Goal: Find specific page/section: Find specific page/section

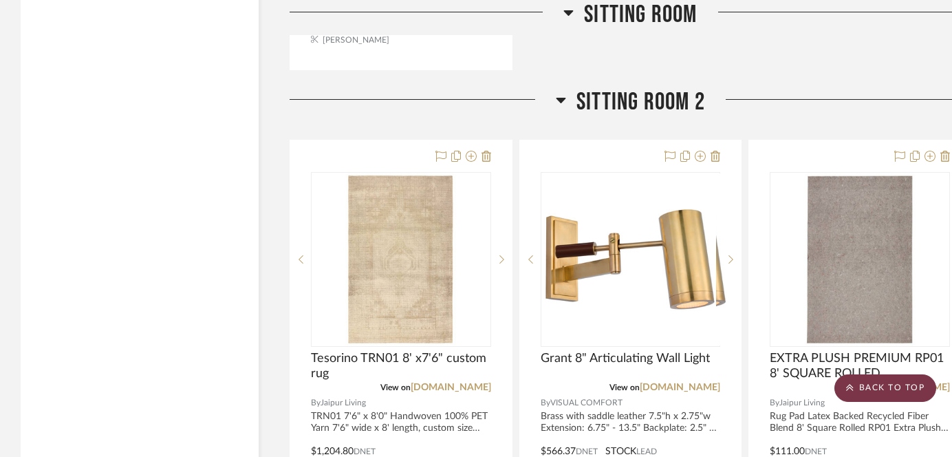
click at [897, 398] on scroll-to-top-button "BACK TO TOP" at bounding box center [885, 388] width 102 height 28
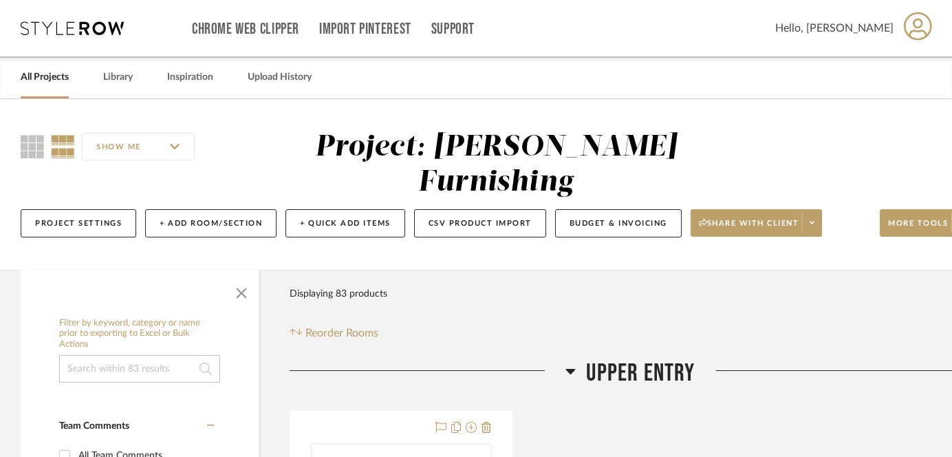
click at [55, 76] on link "All Projects" at bounding box center [45, 77] width 48 height 19
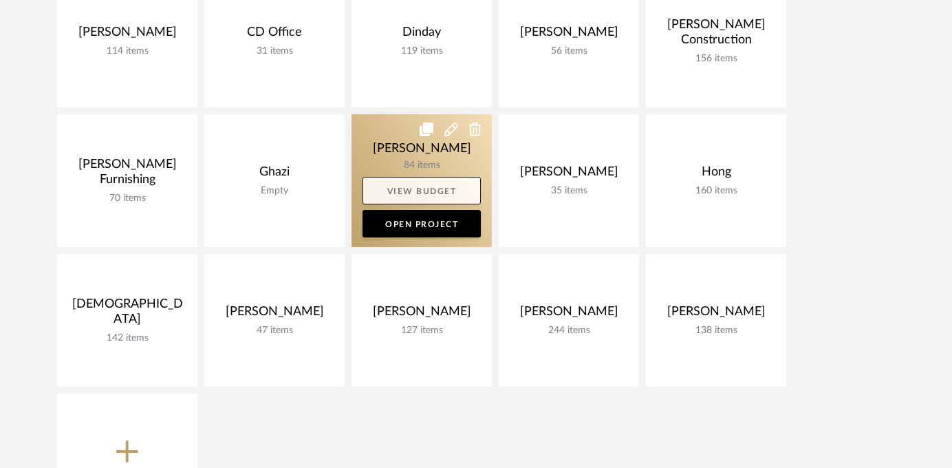
scroll to position [292, 0]
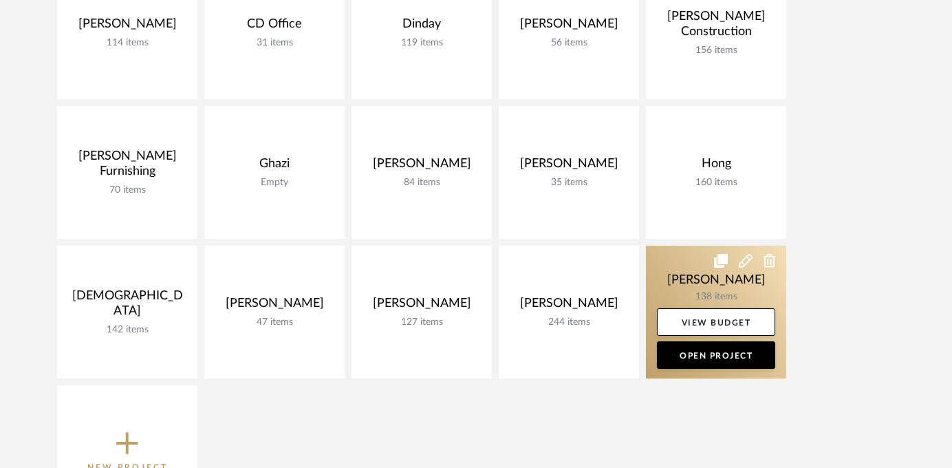
click at [718, 284] on link at bounding box center [716, 311] width 140 height 133
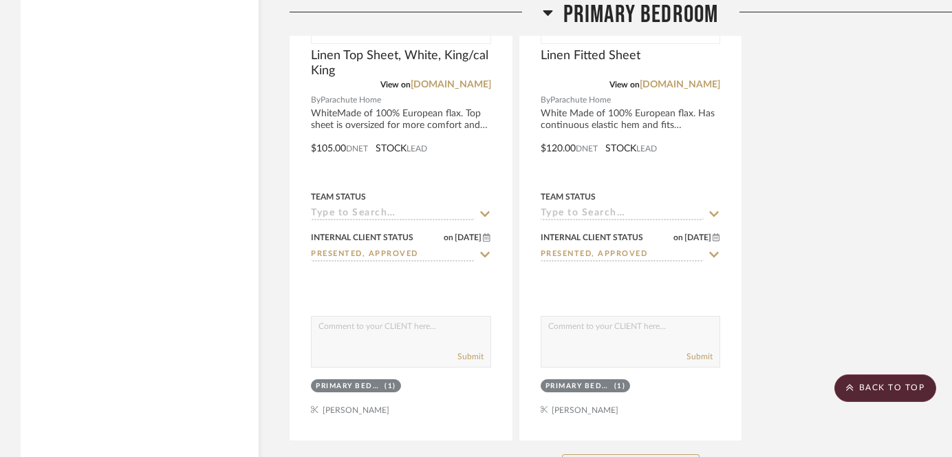
scroll to position [10398, 0]
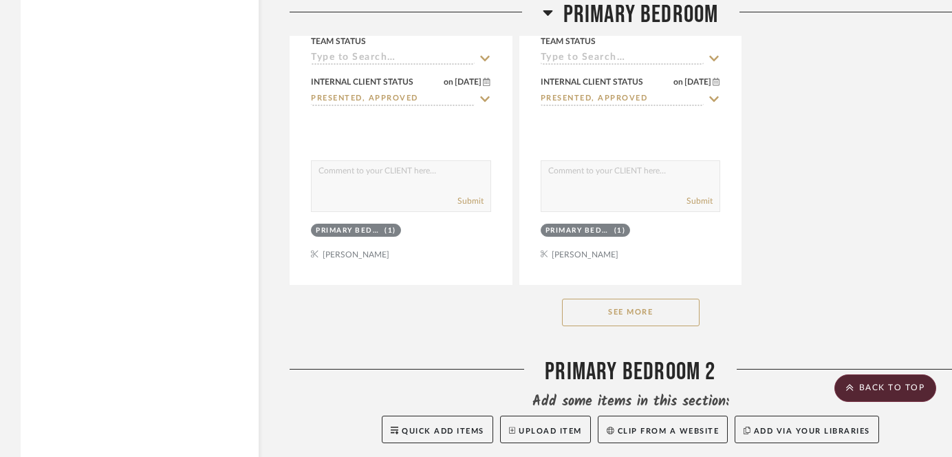
click at [619, 298] on button "See More" at bounding box center [631, 312] width 138 height 28
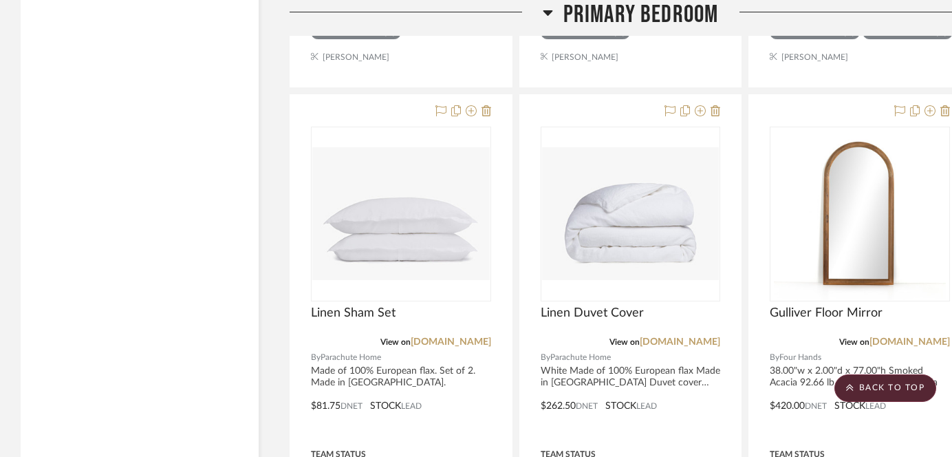
scroll to position [10606, 0]
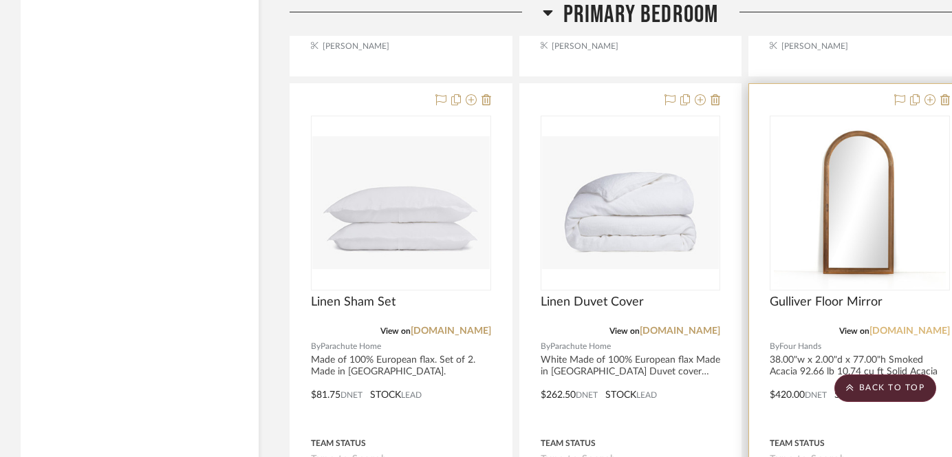
click at [923, 326] on link "[DOMAIN_NAME]" at bounding box center [909, 331] width 80 height 10
